Goal: Task Accomplishment & Management: Manage account settings

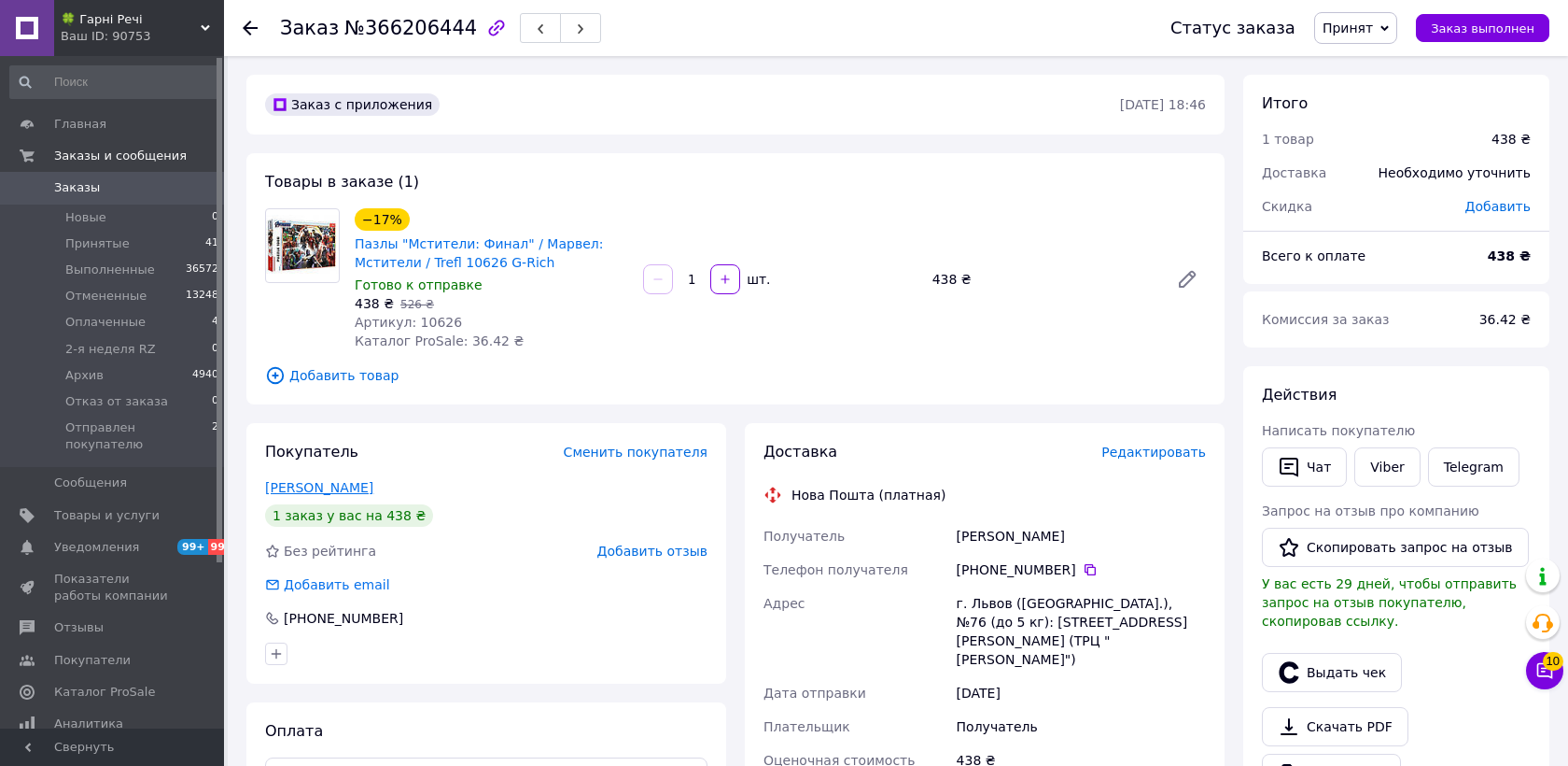
click at [350, 493] on link "Стрижик Марія" at bounding box center [319, 488] width 108 height 15
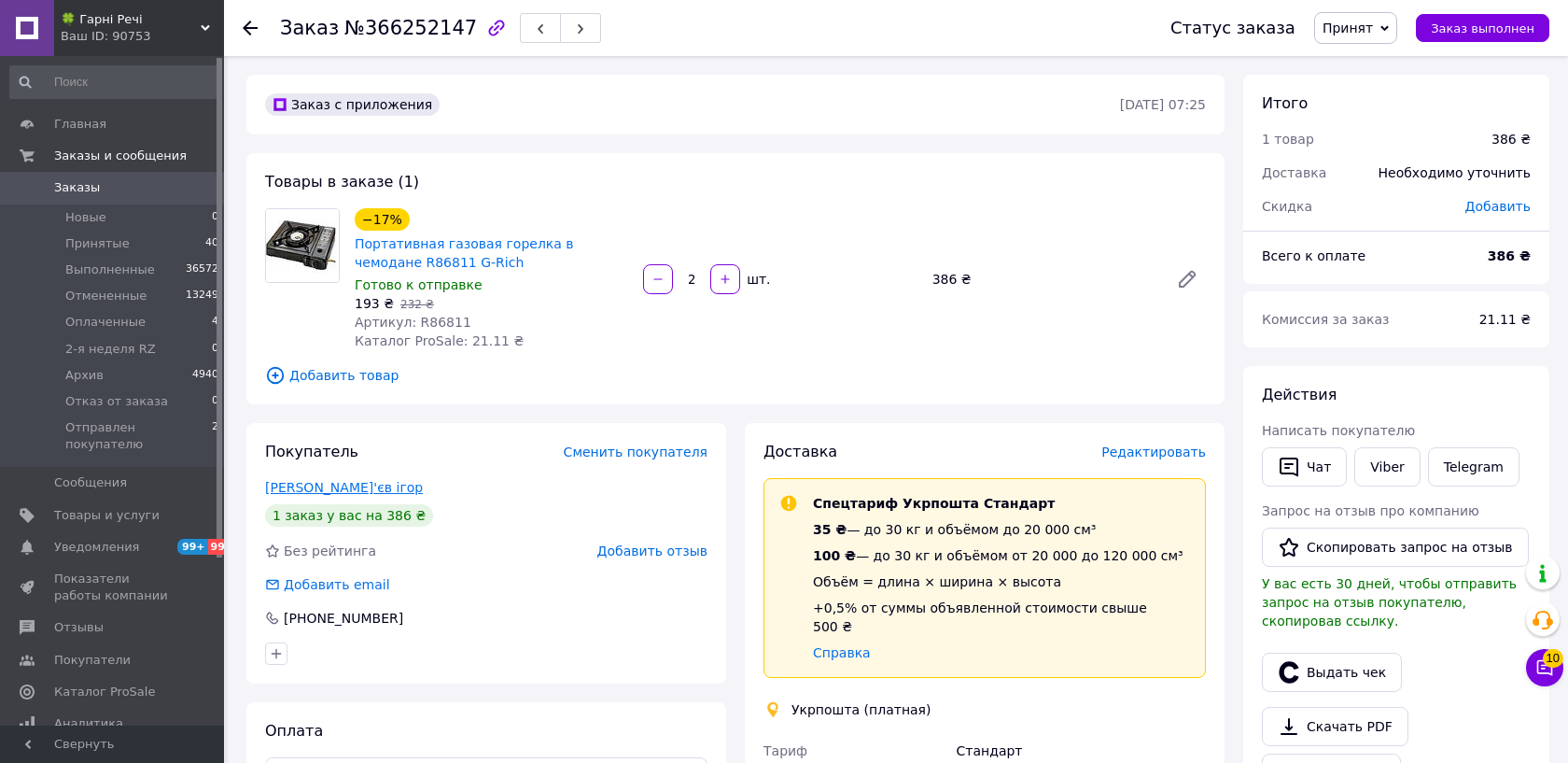
click at [336, 485] on link "[PERSON_NAME]'єв ігор" at bounding box center [344, 488] width 157 height 15
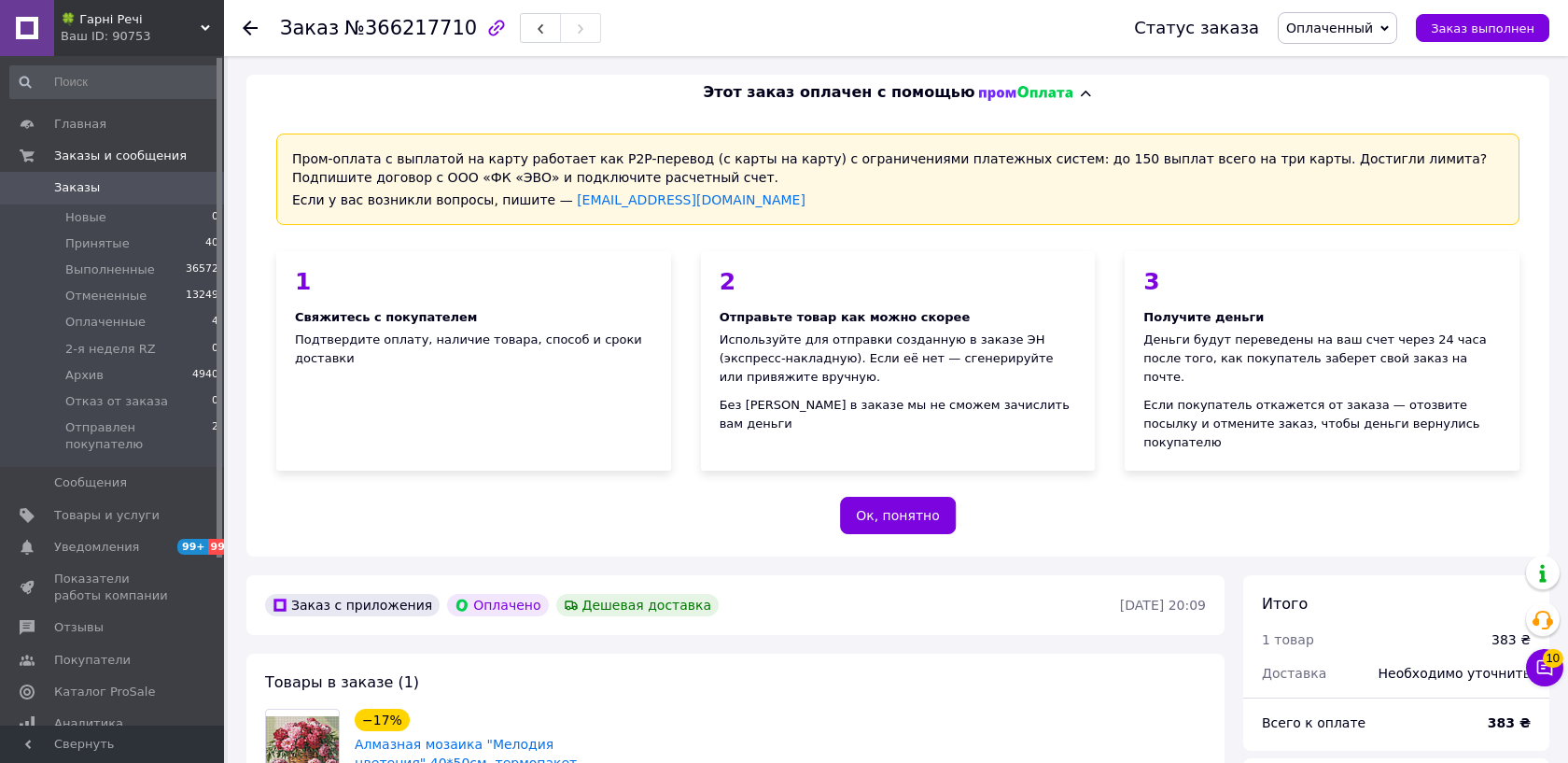
click at [1357, 38] on span "Оплаченный" at bounding box center [1338, 28] width 120 height 32
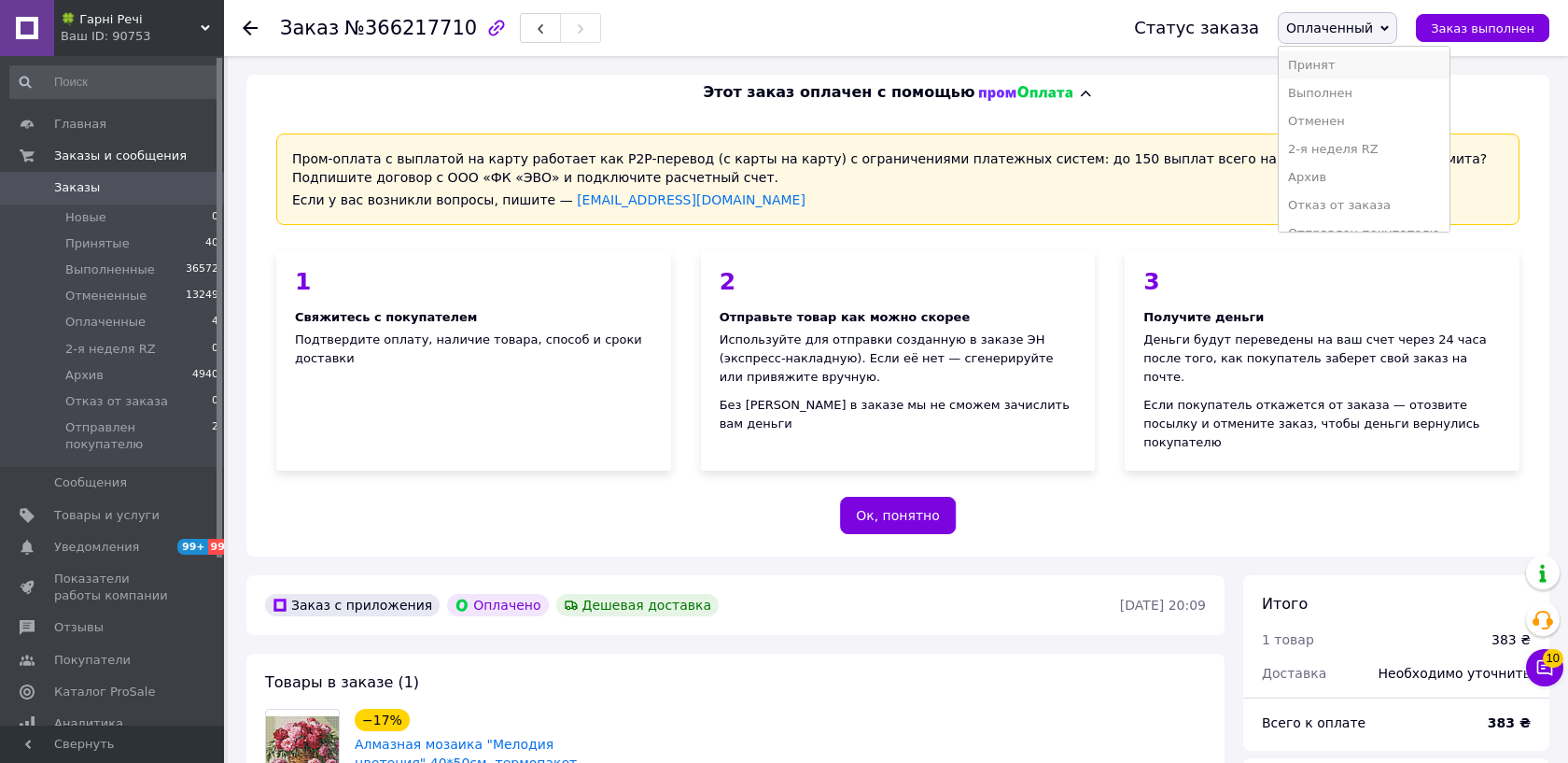
click at [1336, 61] on li "Принят" at bounding box center [1364, 65] width 170 height 28
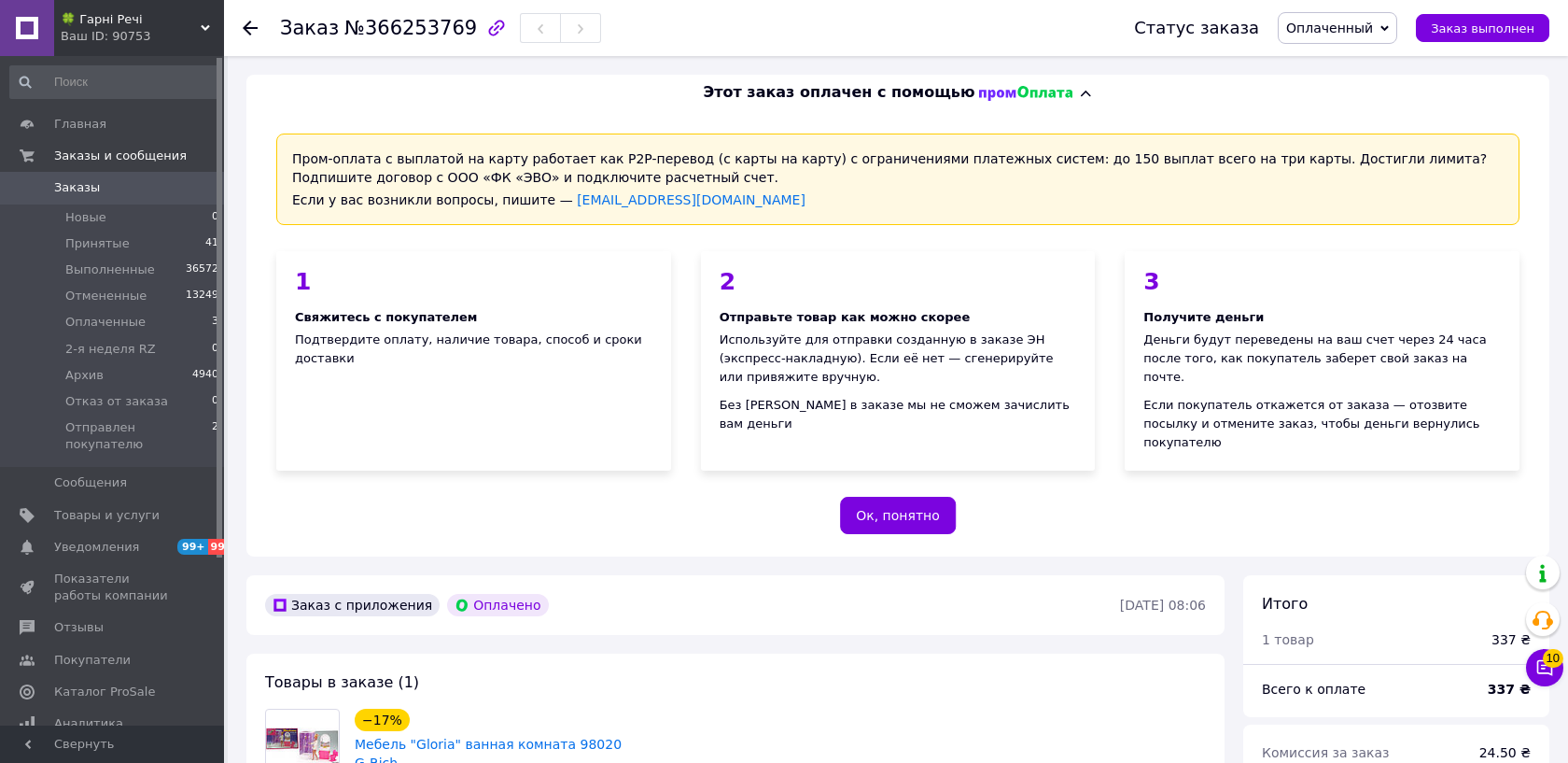
click at [1366, 34] on span "Оплаченный" at bounding box center [1330, 28] width 86 height 15
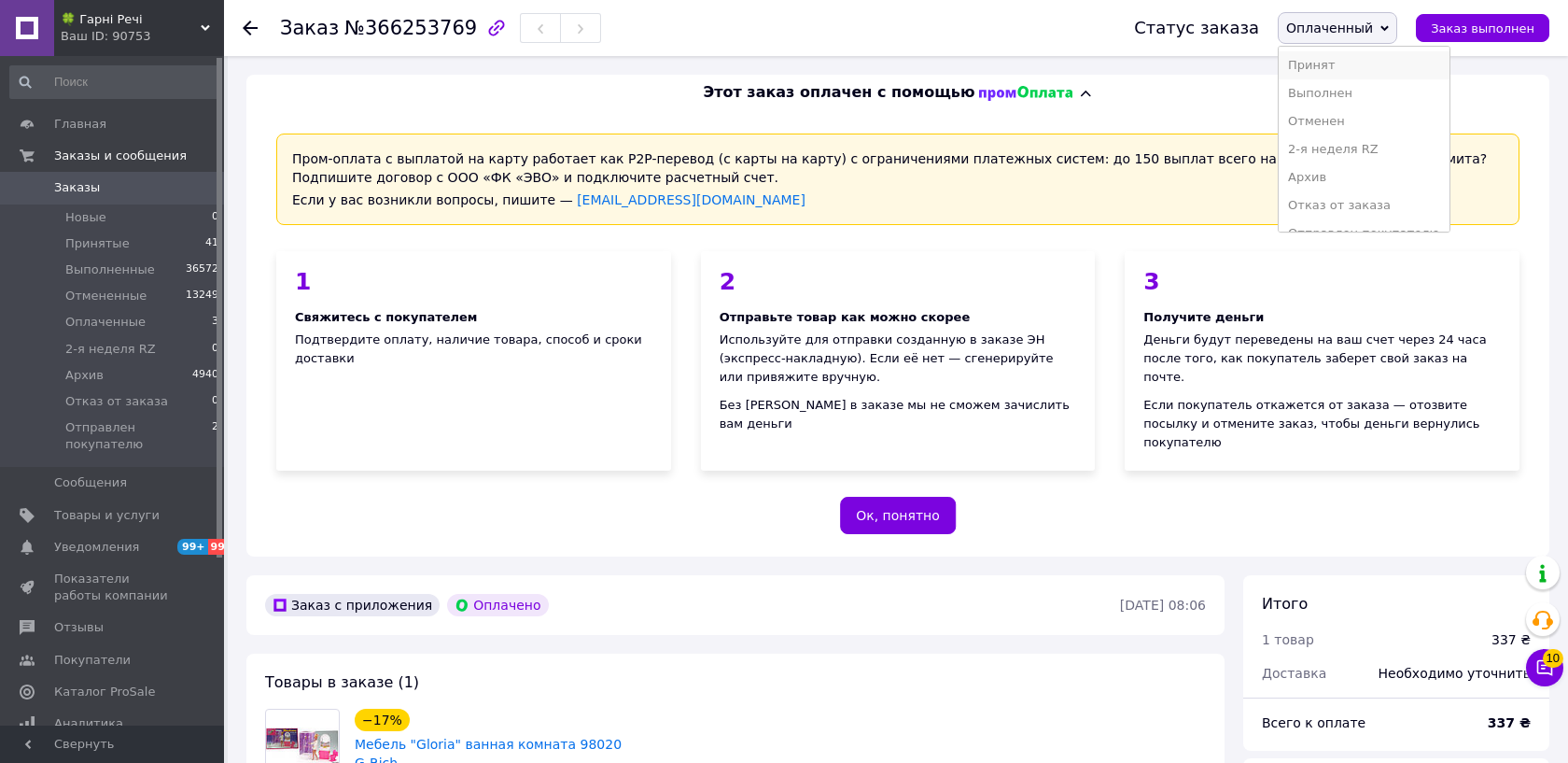
click at [1333, 66] on li "Принят" at bounding box center [1364, 65] width 170 height 28
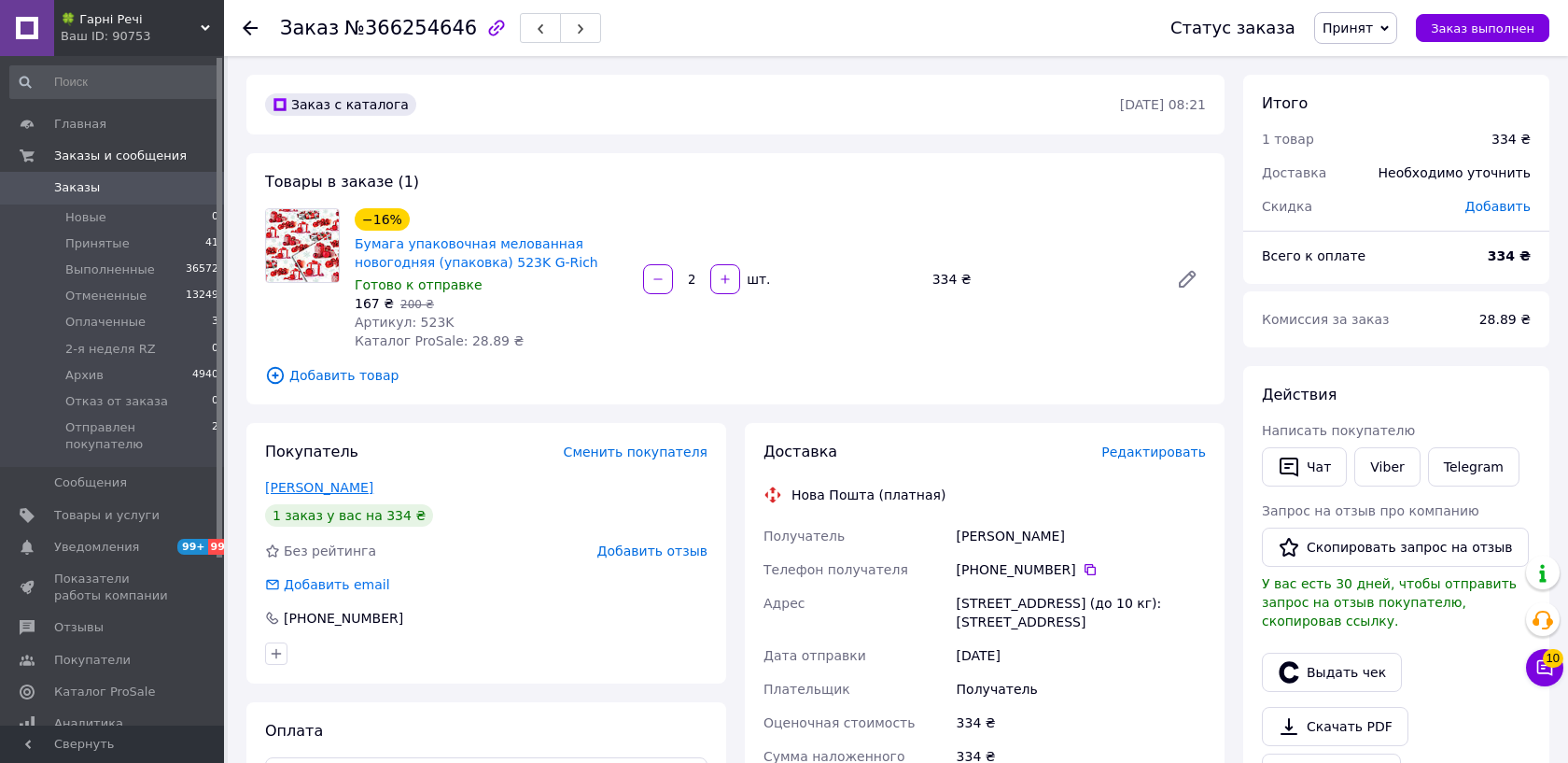
click at [352, 492] on link "Заводій Наталія" at bounding box center [319, 488] width 108 height 15
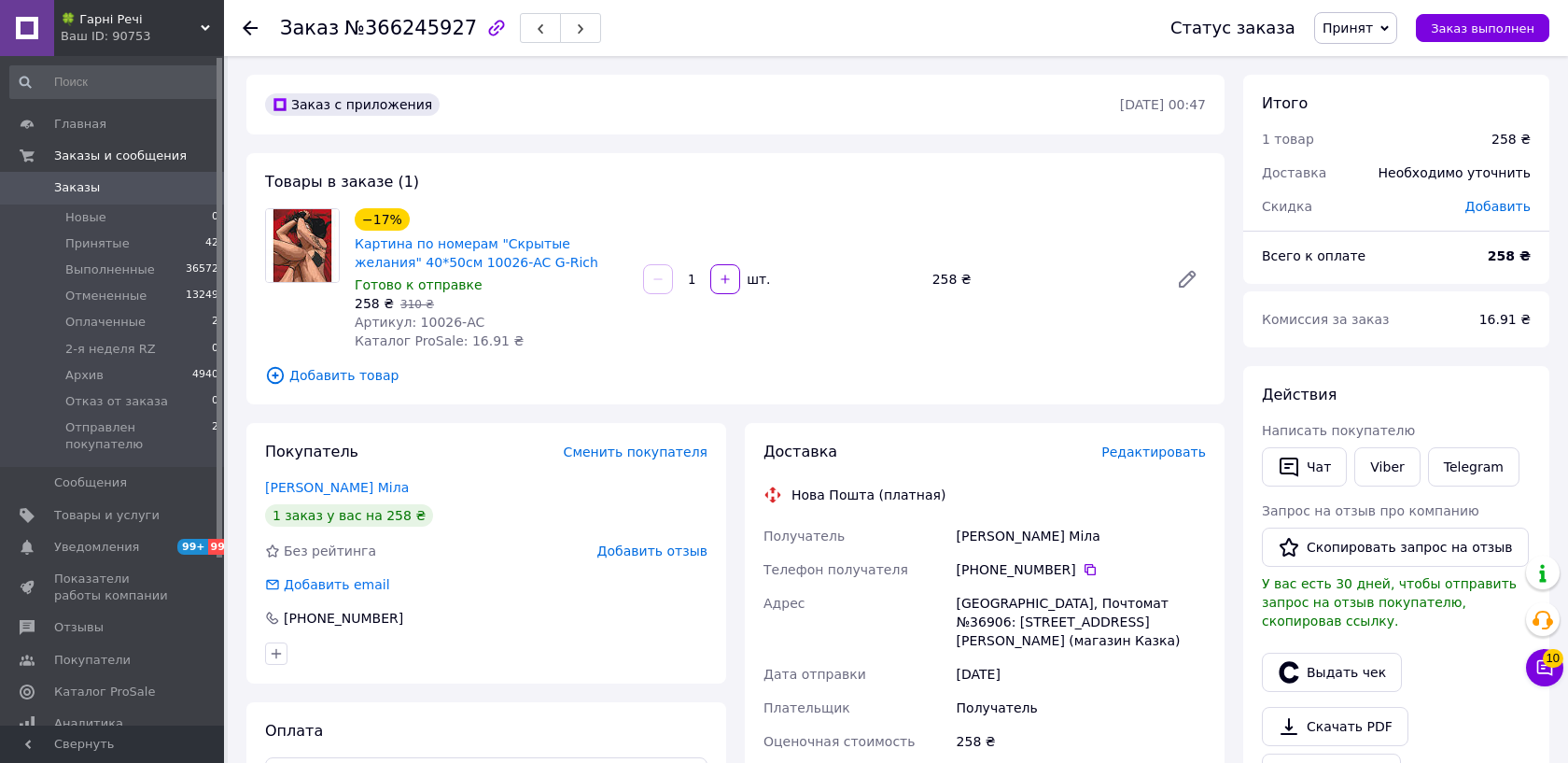
click at [318, 496] on div "Матюшевська Міла" at bounding box center [486, 487] width 442 height 18
click at [318, 492] on link "Матюшевська Міла" at bounding box center [337, 488] width 144 height 15
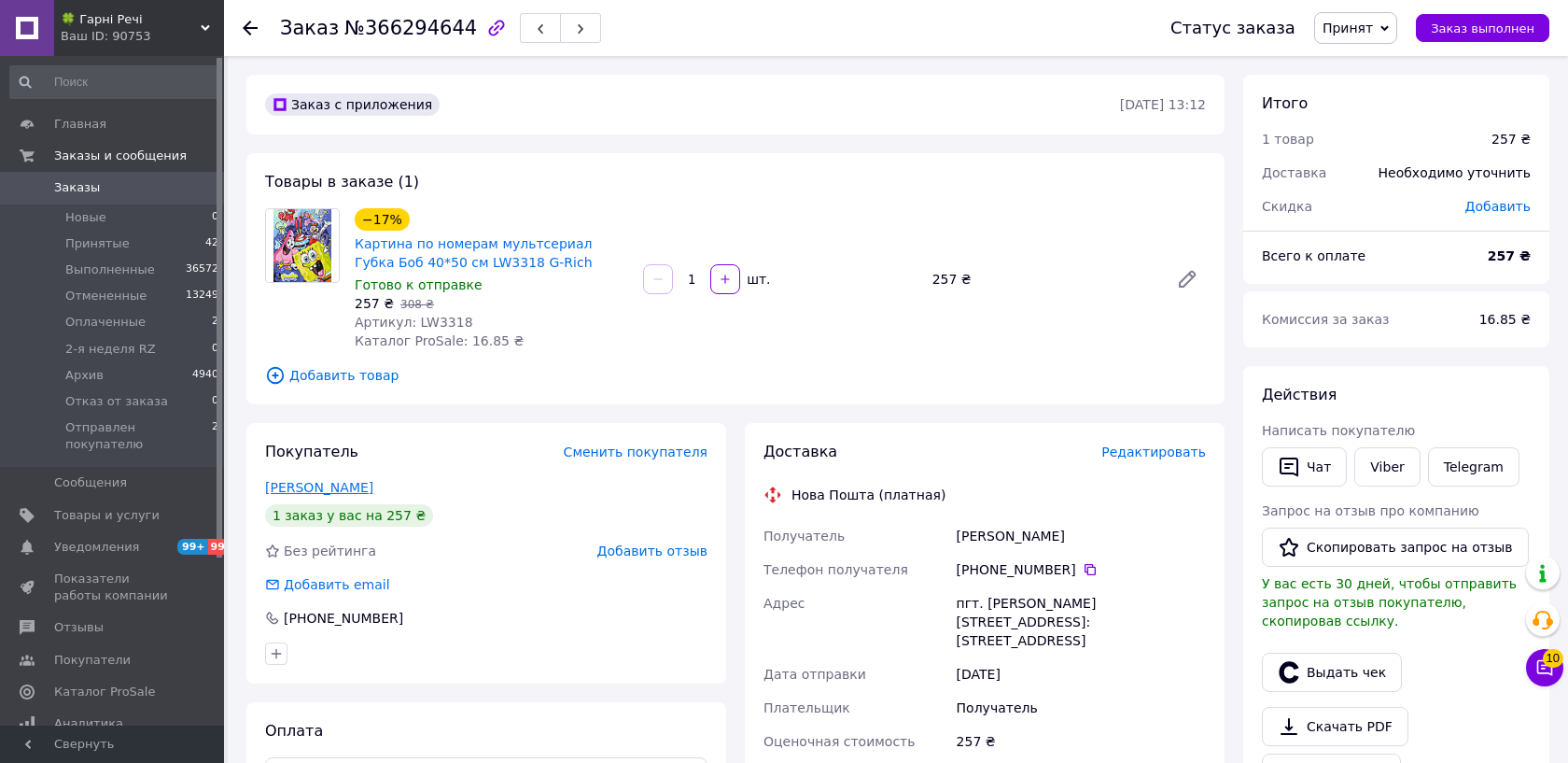
click at [307, 489] on link "Медведенко Яна" at bounding box center [319, 488] width 108 height 15
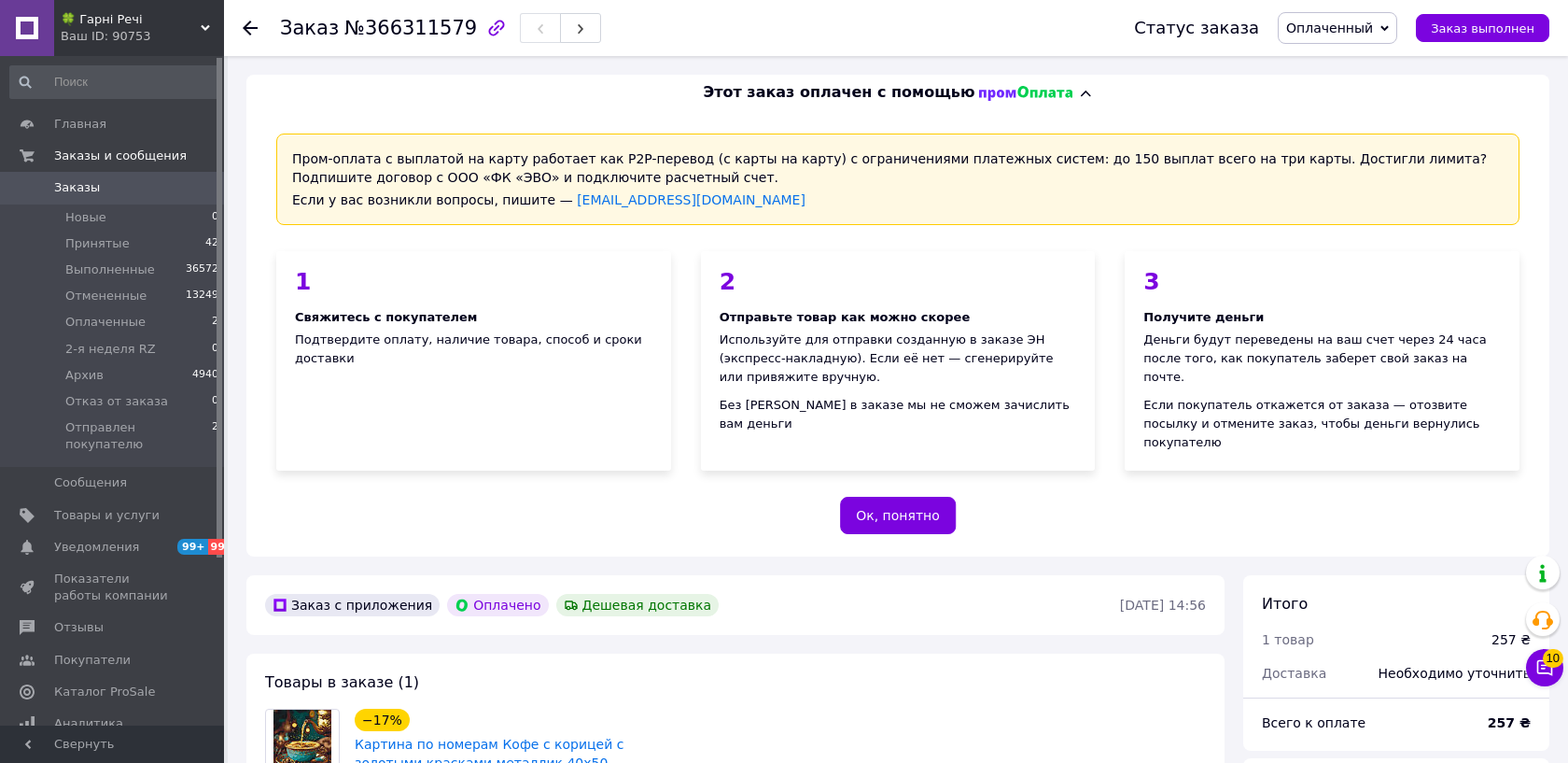
click at [1390, 28] on icon at bounding box center [1385, 28] width 9 height 6
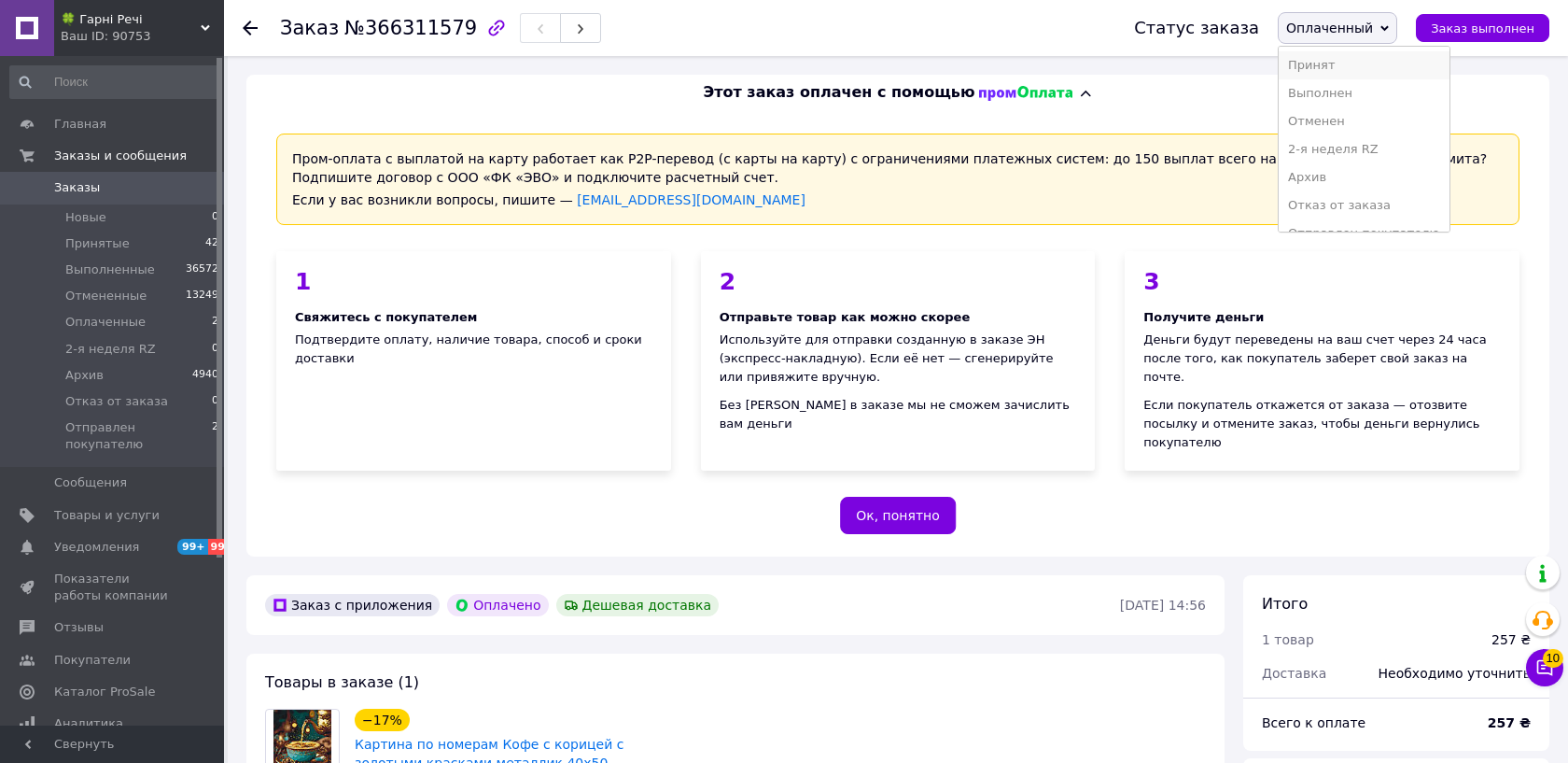
click at [1344, 60] on li "Принят" at bounding box center [1364, 65] width 170 height 28
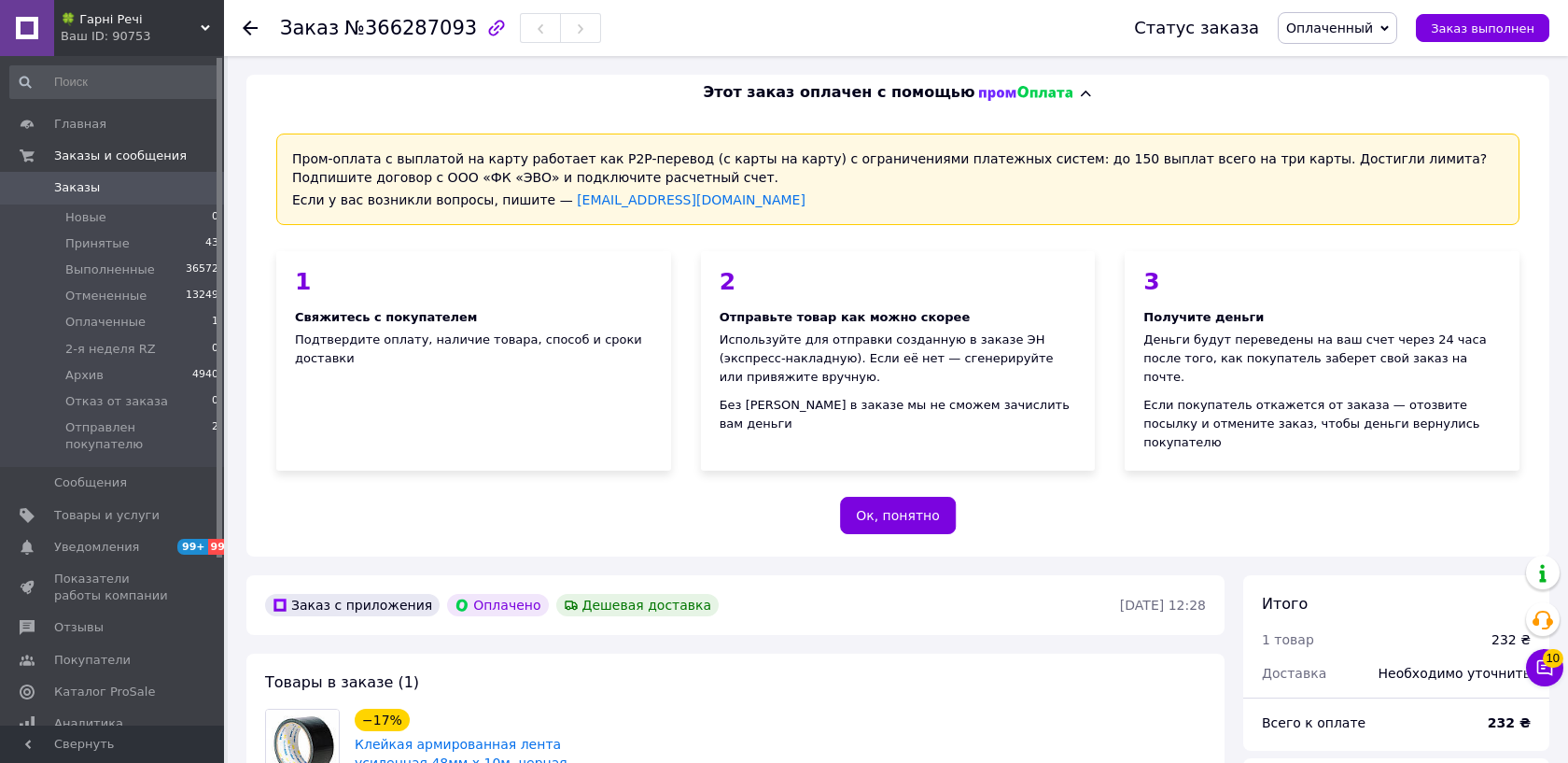
click at [1350, 30] on span "Оплаченный" at bounding box center [1330, 28] width 86 height 15
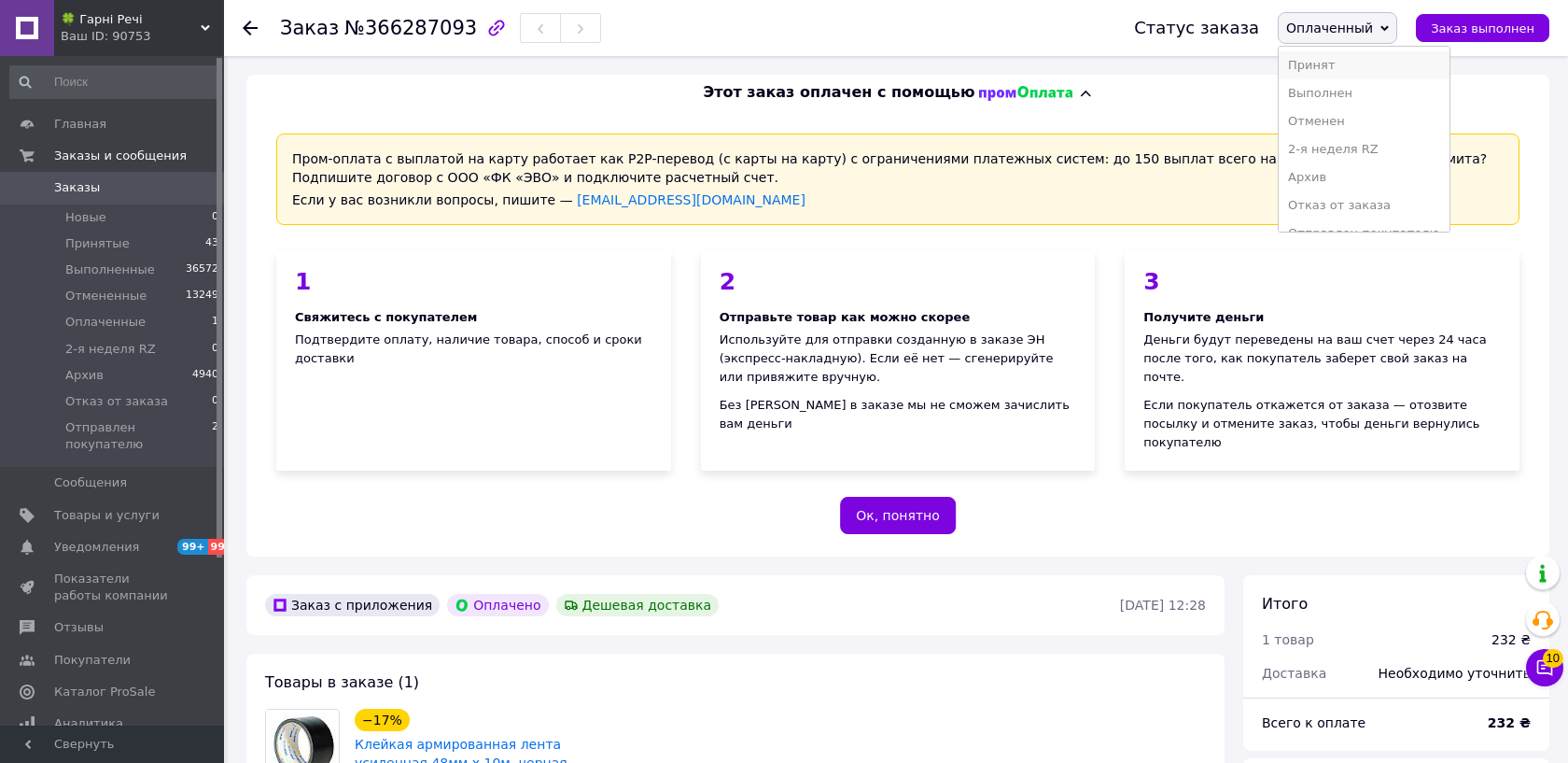
click at [1337, 59] on li "Принят" at bounding box center [1364, 65] width 170 height 28
